Goal: Task Accomplishment & Management: Manage account settings

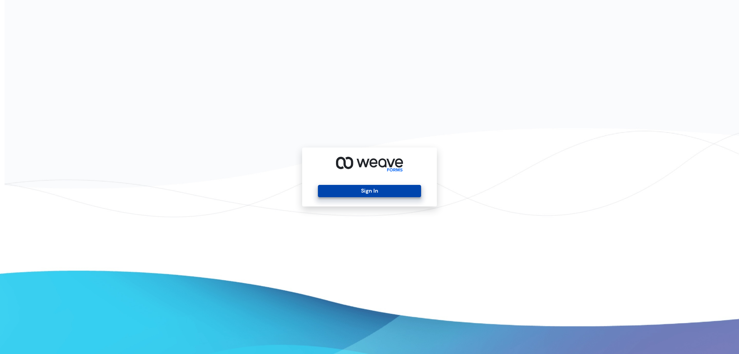
click at [411, 196] on button "Sign In" at bounding box center [369, 191] width 103 height 12
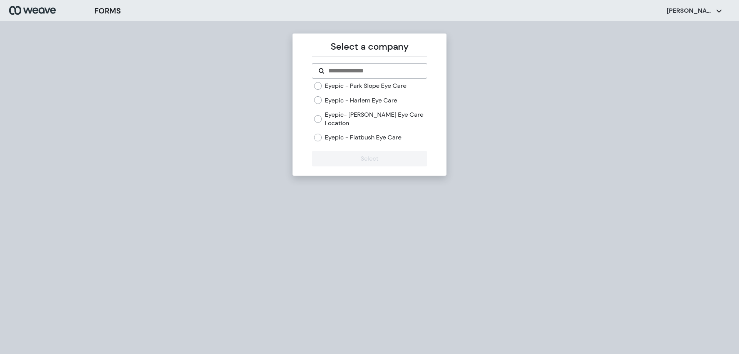
click at [376, 85] on label "Eyepic - Park Slope Eye Care" at bounding box center [366, 86] width 82 height 8
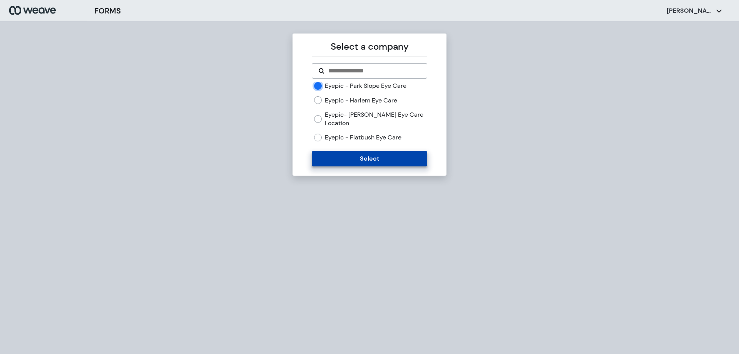
click at [382, 158] on button "Select" at bounding box center [369, 158] width 115 height 15
